Goal: Information Seeking & Learning: Compare options

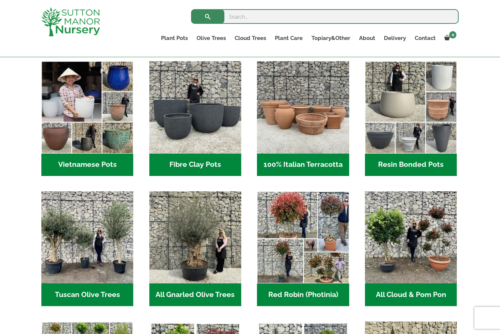
scroll to position [235, 0]
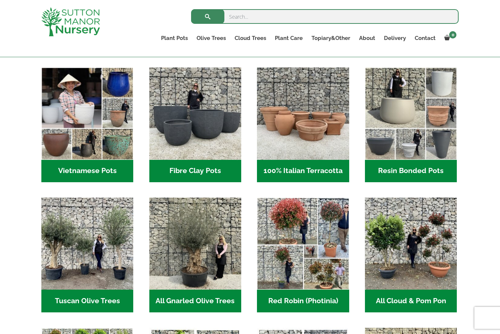
click at [416, 170] on h2 "Resin Bonded Pots (212)" at bounding box center [411, 171] width 92 height 23
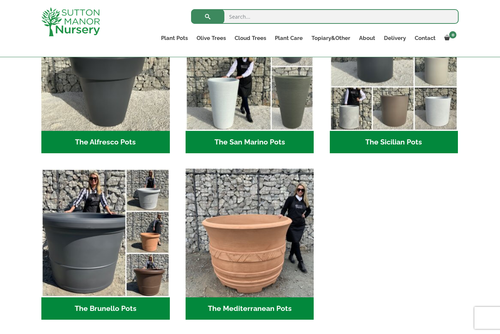
scroll to position [921, 0]
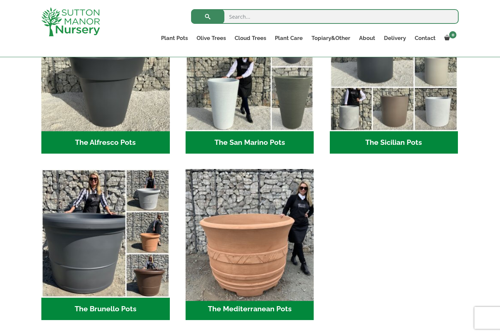
click at [271, 264] on img "Visit product category The Mediterranean Pots" at bounding box center [249, 233] width 135 height 135
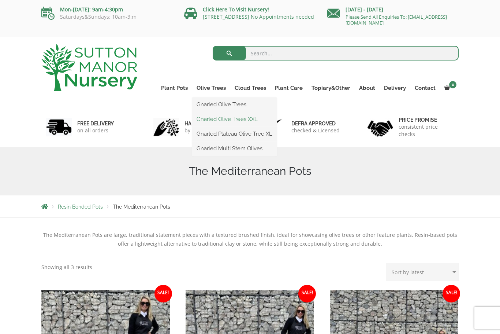
click at [219, 119] on link "Gnarled Olive Trees XXL" at bounding box center [234, 119] width 85 height 11
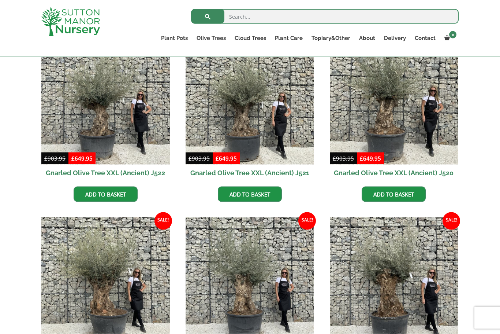
scroll to position [371, 0]
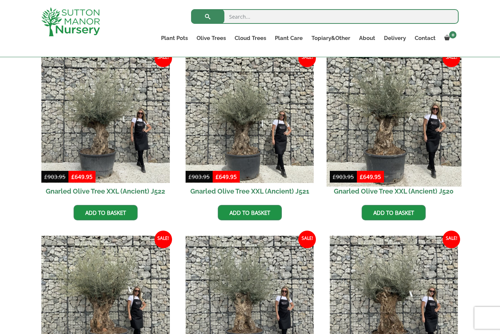
click at [387, 149] on img at bounding box center [394, 118] width 135 height 135
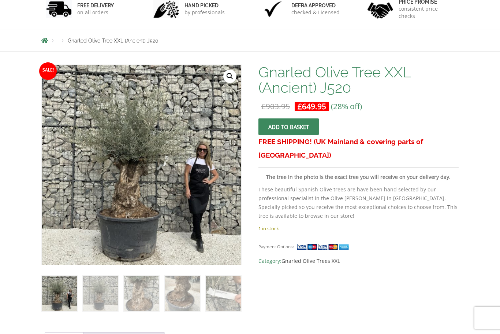
scroll to position [125, 0]
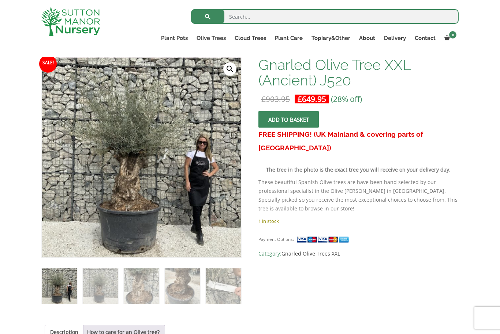
click at [230, 78] on img at bounding box center [204, 220] width 325 height 325
click at [82, 174] on img at bounding box center [204, 220] width 325 height 325
click at [91, 173] on img at bounding box center [204, 220] width 325 height 325
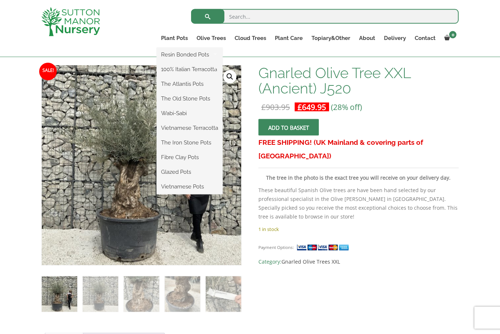
scroll to position [104, 0]
click at [172, 39] on link "Plant Pots" at bounding box center [175, 38] width 36 height 10
click at [169, 36] on link "Plant Pots" at bounding box center [175, 38] width 36 height 10
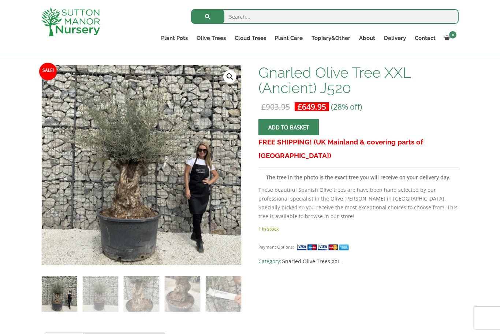
click at [277, 20] on input "search" at bounding box center [325, 16] width 268 height 15
type input "Olive tree pot"
click at [208, 16] on button "submit" at bounding box center [207, 16] width 33 height 15
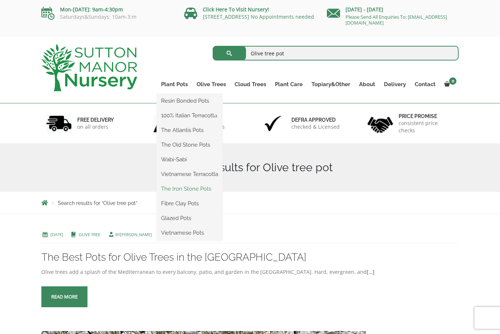
click at [192, 187] on link "The Iron Stone Pots" at bounding box center [190, 188] width 66 height 11
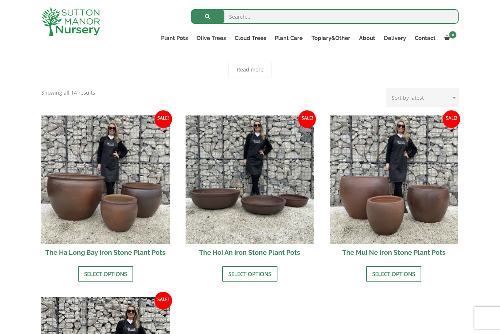
scroll to position [203, 0]
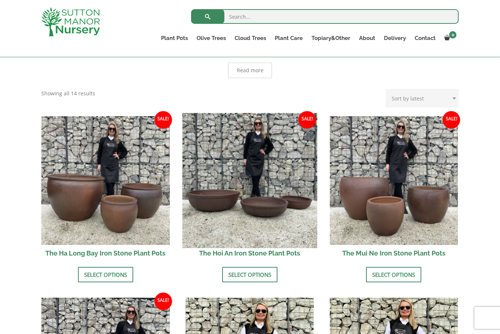
click at [223, 197] on img at bounding box center [249, 180] width 135 height 135
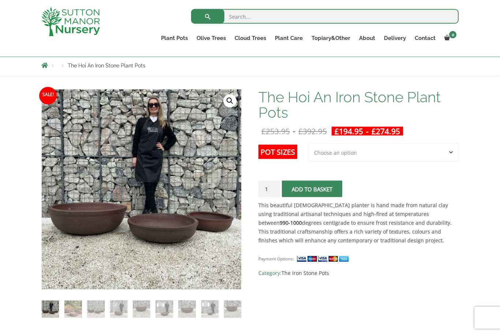
scroll to position [80, 0]
click at [452, 149] on select "Choose an option 3rd to Largest Pot In The Picture 2nd to Largest Pot In The Pi…" at bounding box center [383, 152] width 151 height 18
select select "Largest pot In The Picture"
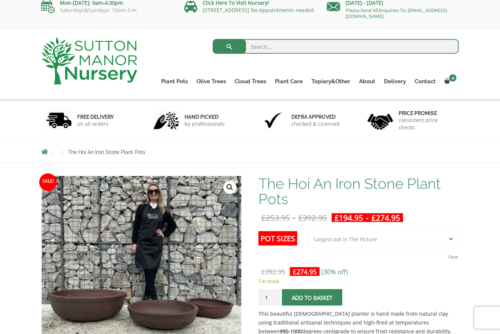
scroll to position [0, 0]
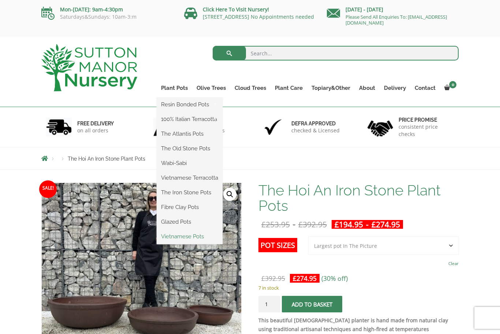
click at [181, 238] on link "Vietnamese Pots" at bounding box center [190, 236] width 66 height 11
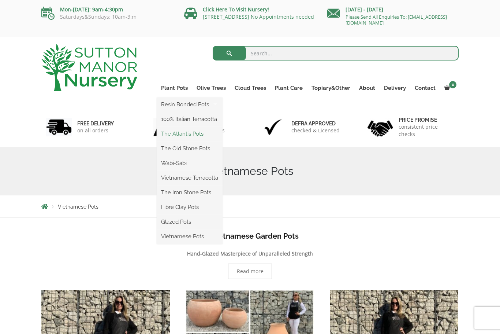
click at [175, 138] on link "The Atlantis Pots" at bounding box center [190, 133] width 66 height 11
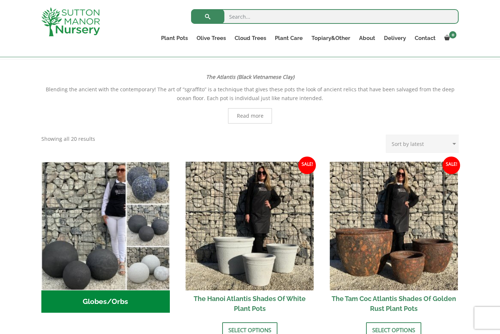
scroll to position [141, 0]
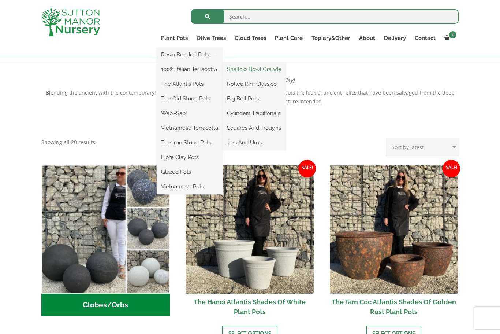
click at [248, 70] on link "Shallow Bowl Grande" at bounding box center [254, 69] width 63 height 11
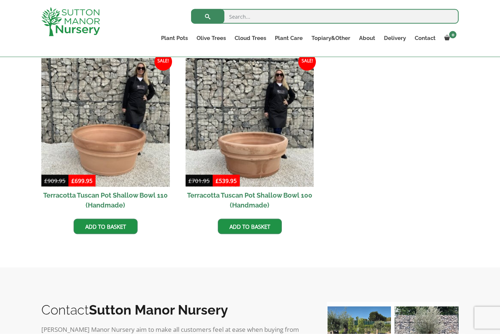
scroll to position [344, 0]
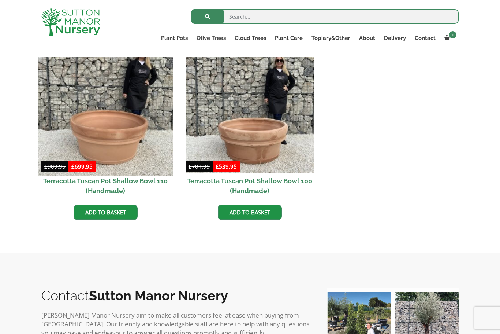
click at [115, 145] on img at bounding box center [105, 108] width 135 height 135
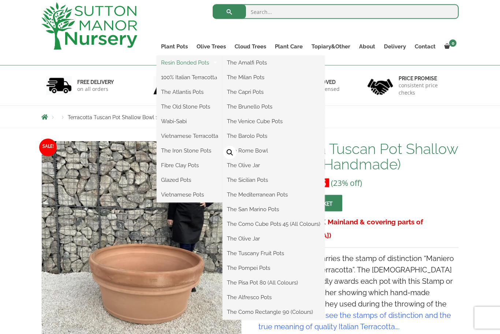
scroll to position [44, 0]
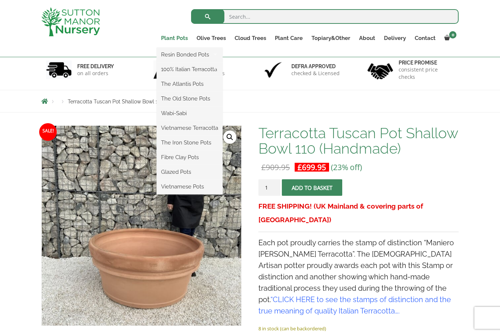
click at [177, 39] on link "Plant Pots" at bounding box center [175, 38] width 36 height 10
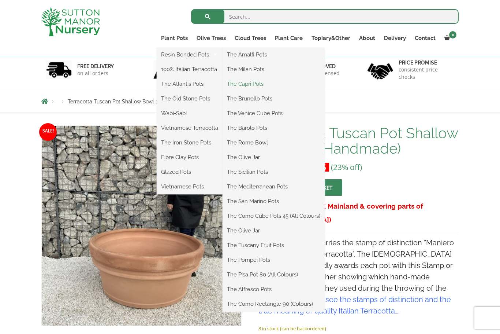
click at [254, 84] on link "The Capri Pots" at bounding box center [274, 83] width 102 height 11
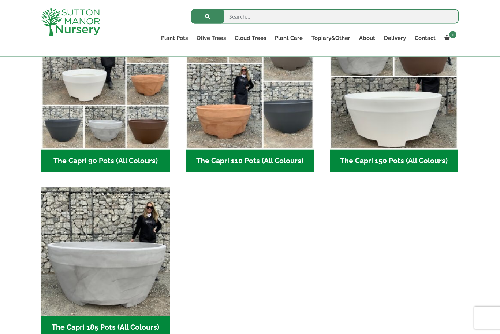
scroll to position [429, 0]
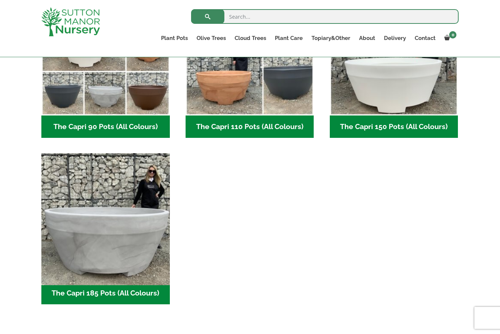
click at [82, 234] on img "Visit product category The Capri 185 Pots (All Colours)" at bounding box center [105, 217] width 135 height 135
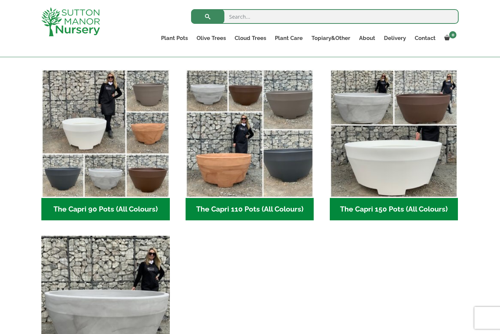
scroll to position [345, 0]
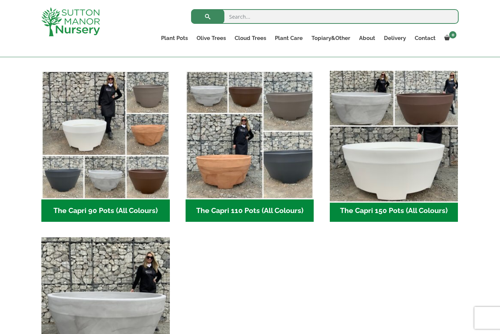
click at [425, 163] on img "Visit product category The Capri 150 Pots (All Colours)" at bounding box center [394, 135] width 135 height 135
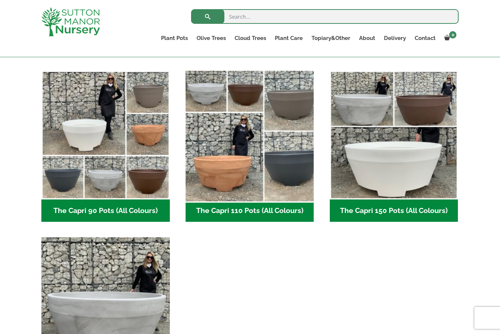
click at [234, 173] on img "Visit product category The Capri 110 Pots (All Colours)" at bounding box center [249, 135] width 135 height 135
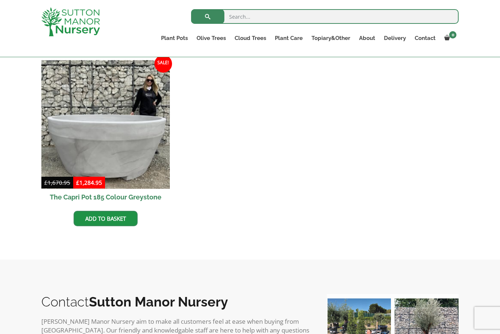
scroll to position [153, 0]
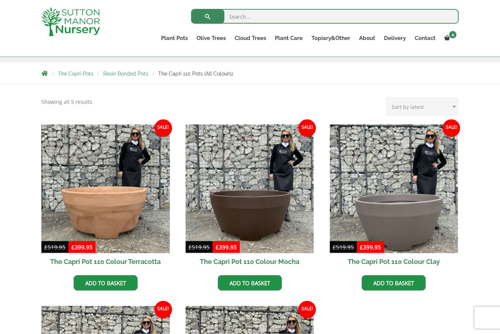
scroll to position [120, 0]
click at [120, 73] on span "Resin Bonded Pots" at bounding box center [125, 73] width 45 height 6
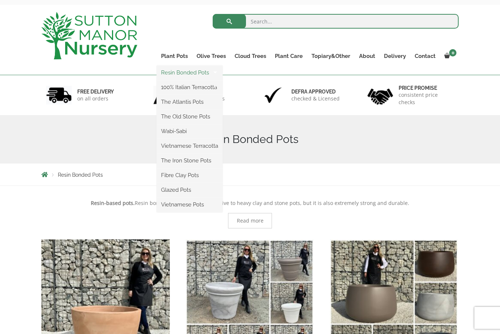
scroll to position [31, 0]
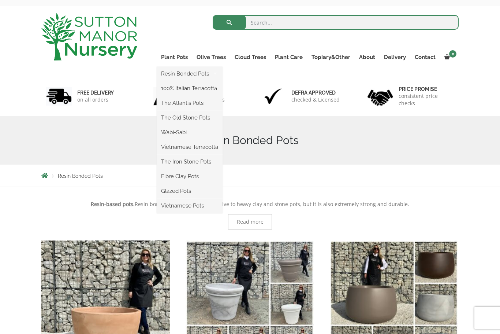
click at [175, 67] on ul "Resin Bonded Pots The Amalfi Pots The Milan Pots The Capri Pots The Brunello Po…" at bounding box center [190, 140] width 66 height 147
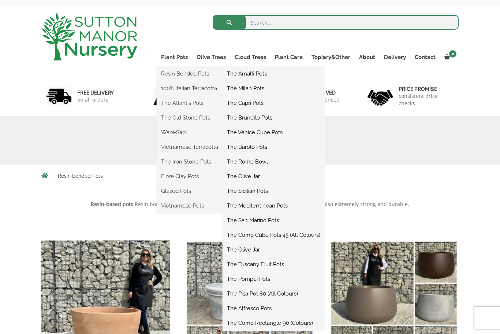
click at [259, 147] on link "The Barolo Pots" at bounding box center [274, 146] width 102 height 11
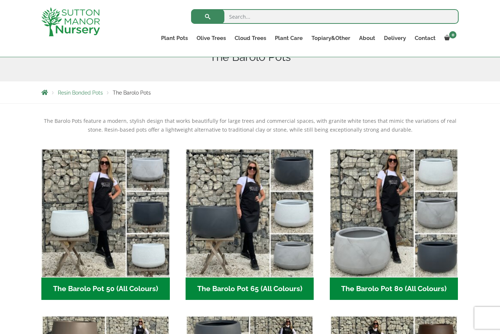
scroll to position [100, 0]
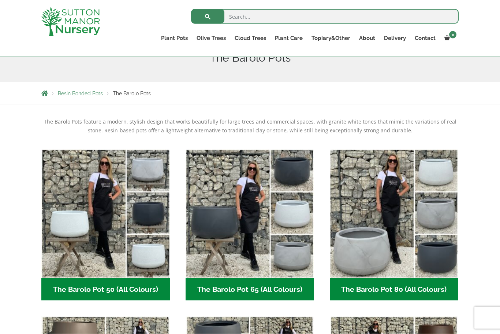
click at [83, 94] on span "Resin Bonded Pots" at bounding box center [80, 93] width 45 height 6
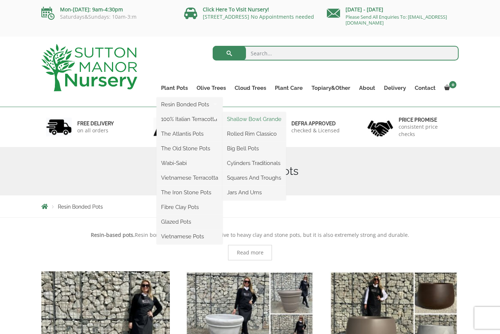
click at [254, 121] on link "Shallow Bowl Grande" at bounding box center [254, 119] width 63 height 11
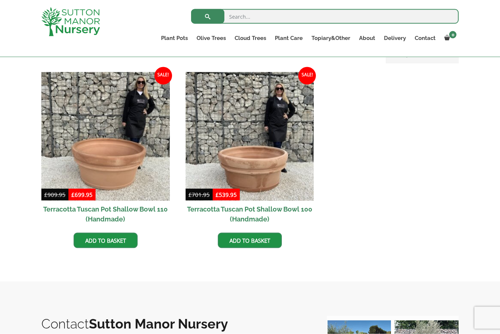
scroll to position [316, 0]
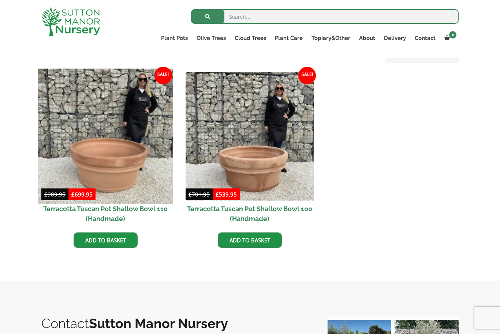
click at [75, 159] on img at bounding box center [105, 136] width 135 height 135
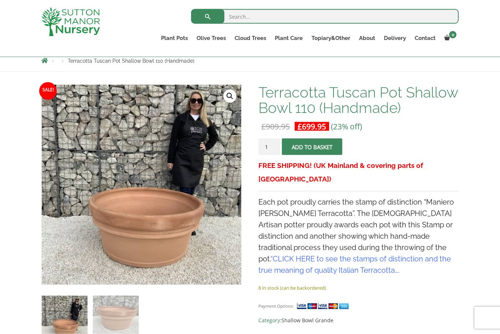
scroll to position [85, 0]
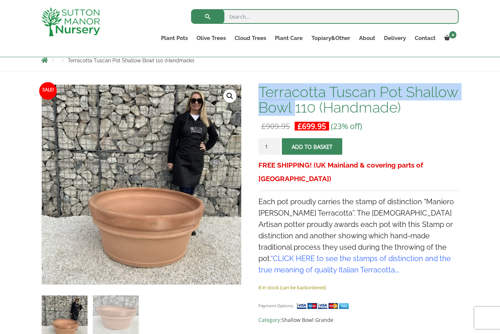
copy h1 "Terracotta Tuscan Pot Shallow Bowl"
